Goal: Find specific page/section: Find specific page/section

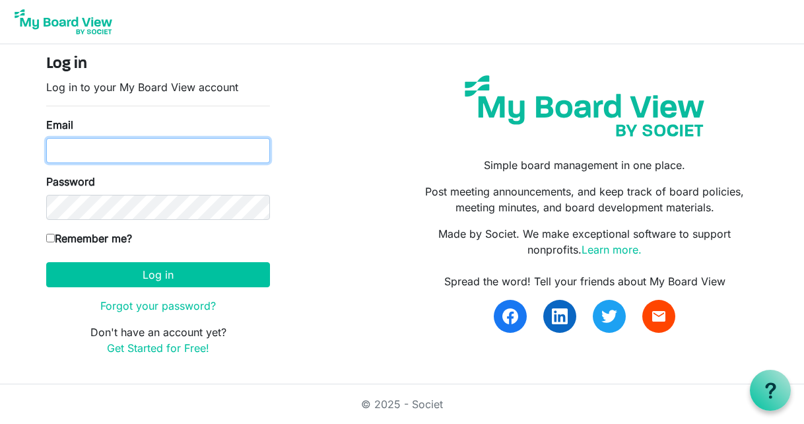
type input "[EMAIL_ADDRESS][DOMAIN_NAME]"
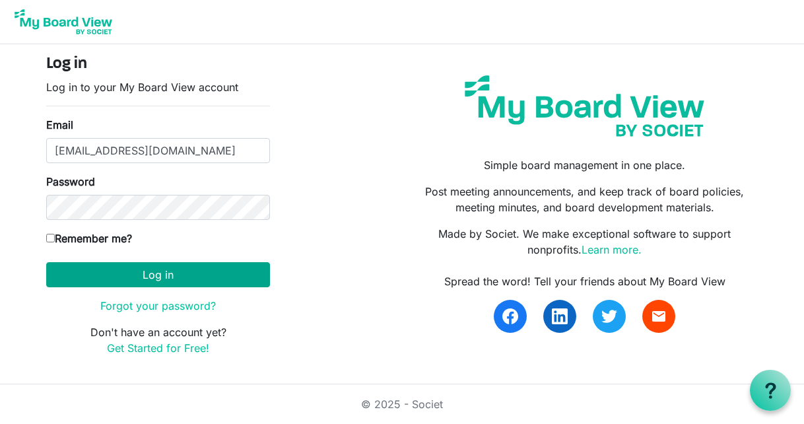
click at [157, 277] on button "Log in" at bounding box center [158, 274] width 224 height 25
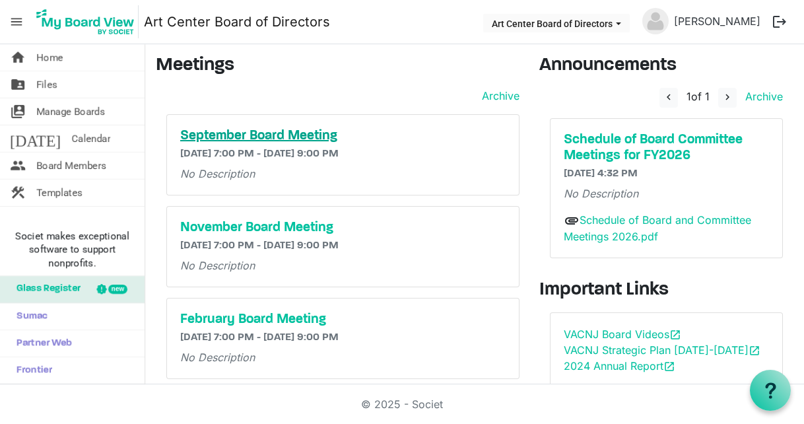
click at [293, 133] on h5 "September Board Meeting" at bounding box center [342, 136] width 325 height 16
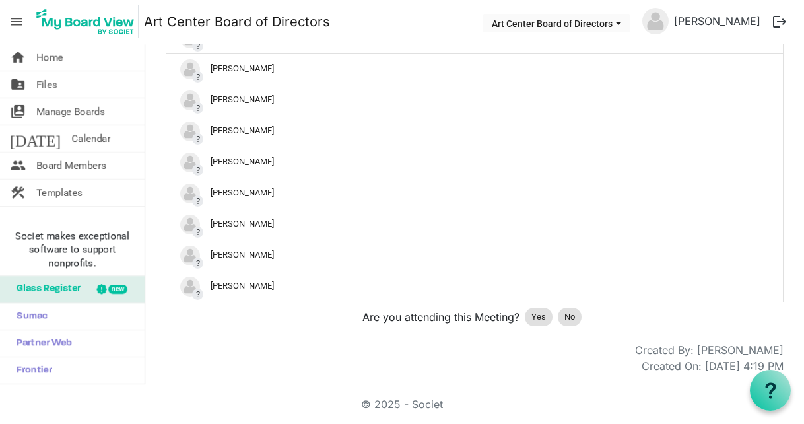
scroll to position [753, 0]
click at [540, 314] on span "Yes" at bounding box center [538, 316] width 15 height 13
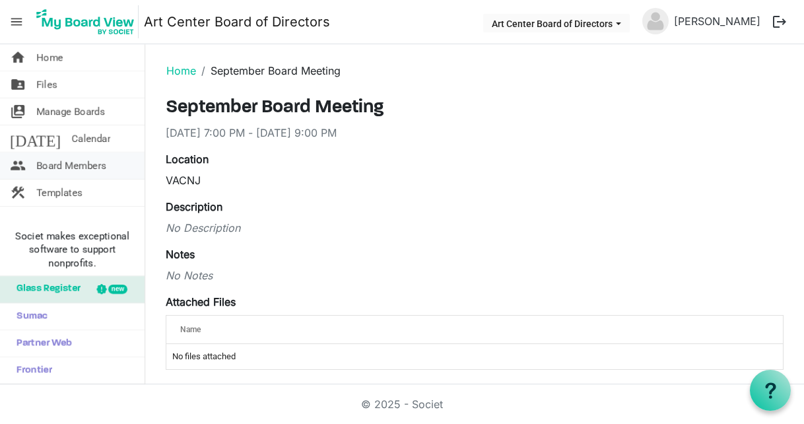
scroll to position [0, 0]
click at [86, 164] on span "Board Members" at bounding box center [71, 166] width 70 height 26
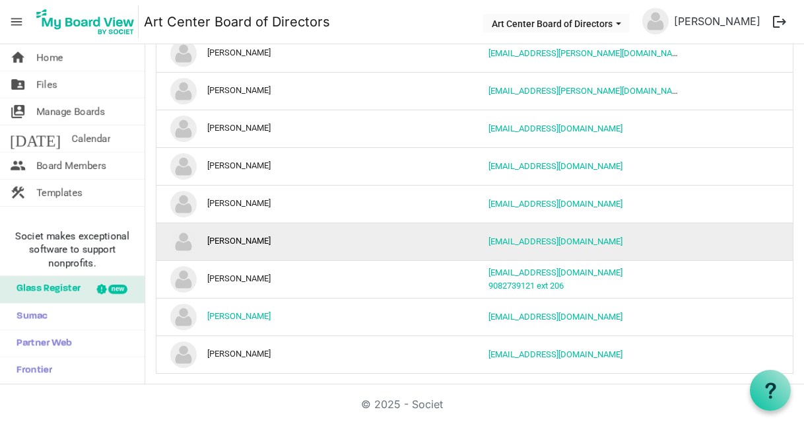
scroll to position [511, 0]
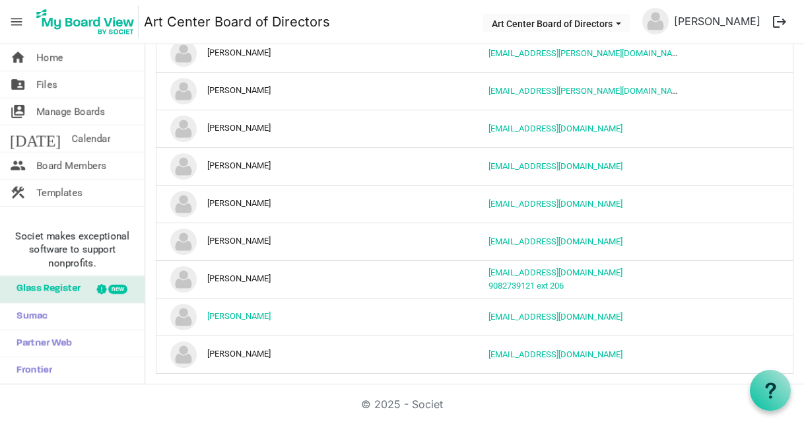
click at [201, 397] on div "© 2025 - Societ" at bounding box center [402, 404] width 753 height 40
click at [613, 22] on span "Art Center Board of Directors dropdownbutton" at bounding box center [619, 23] width 12 height 5
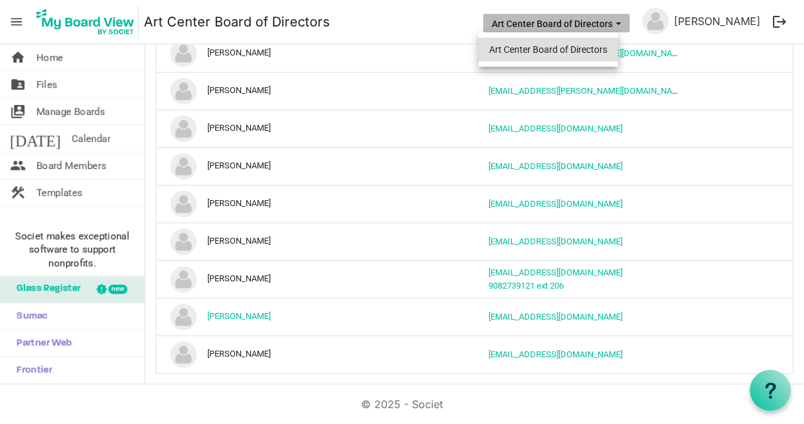
click at [586, 48] on li "Art Center Board of Directors" at bounding box center [548, 50] width 139 height 24
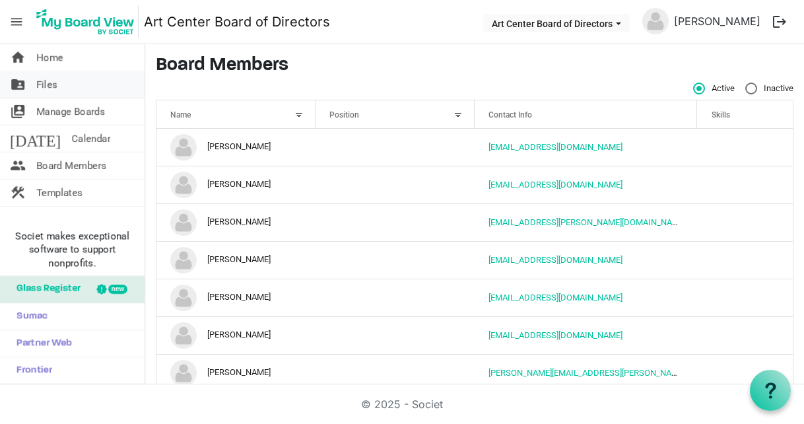
click at [48, 85] on span "Files" at bounding box center [46, 84] width 21 height 26
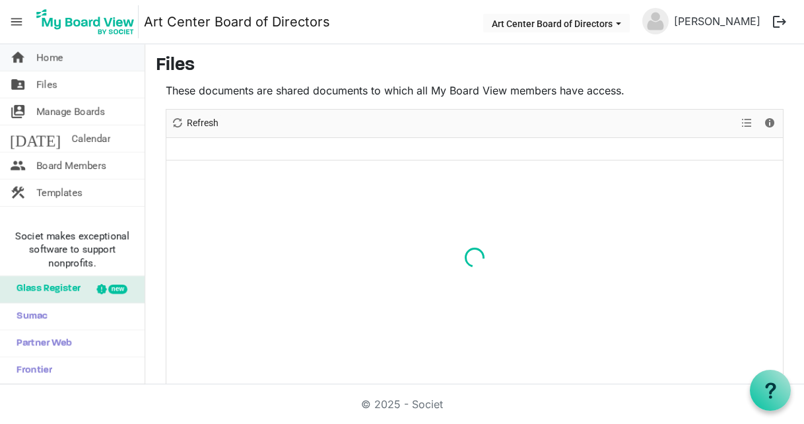
click at [55, 51] on span "Home" at bounding box center [49, 57] width 27 height 26
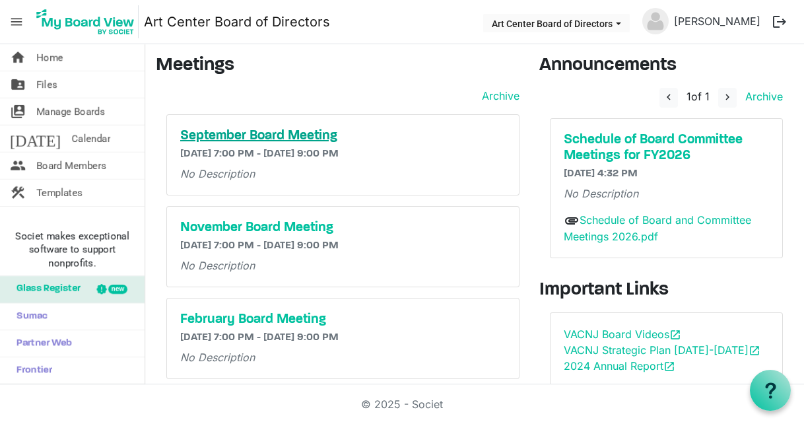
click at [289, 136] on h5 "September Board Meeting" at bounding box center [342, 136] width 325 height 16
